Goal: Transaction & Acquisition: Purchase product/service

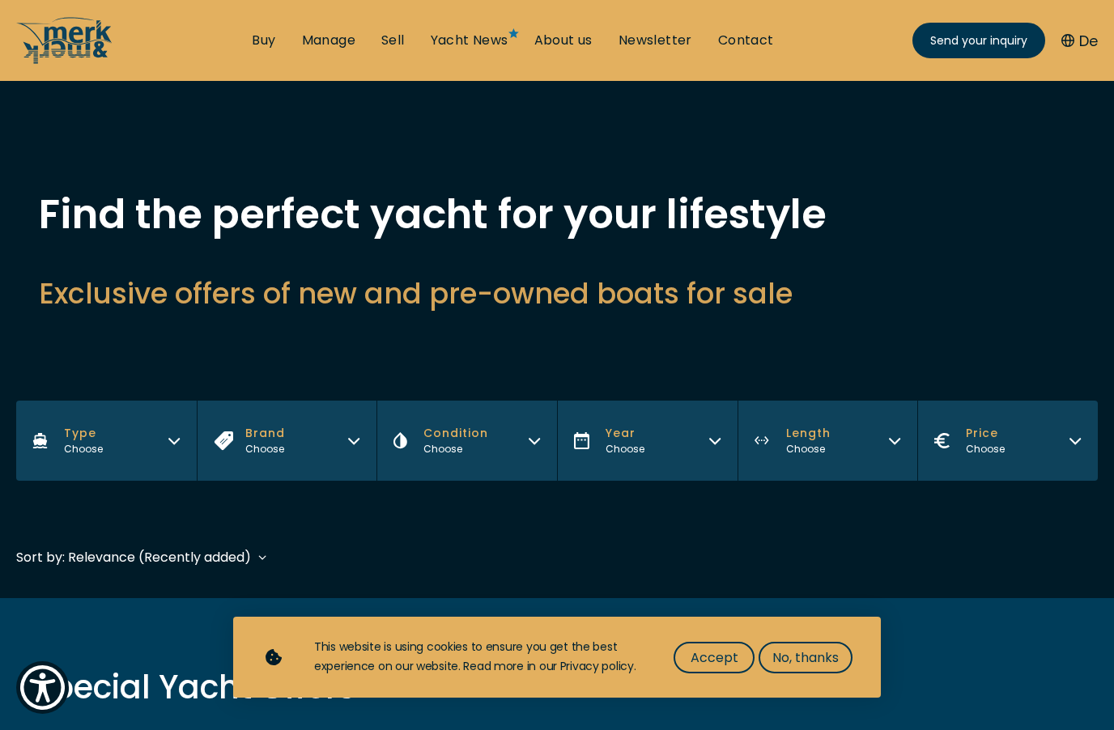
click at [263, 32] on link "Buy" at bounding box center [263, 41] width 23 height 18
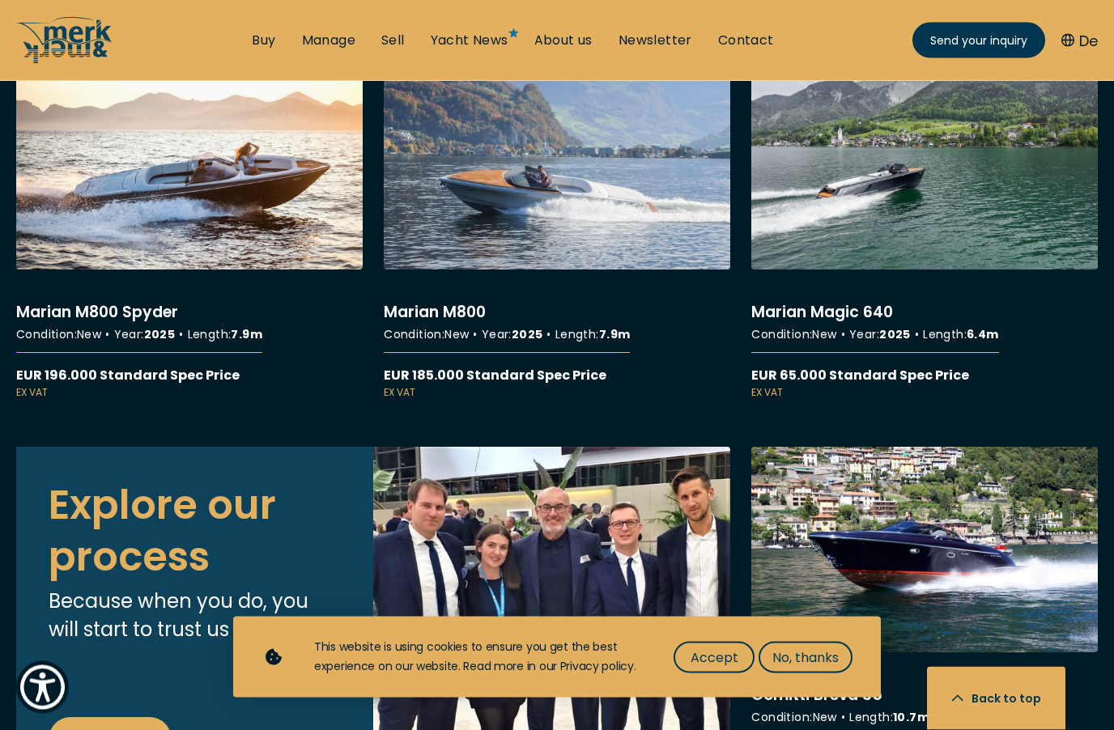
scroll to position [5734, 0]
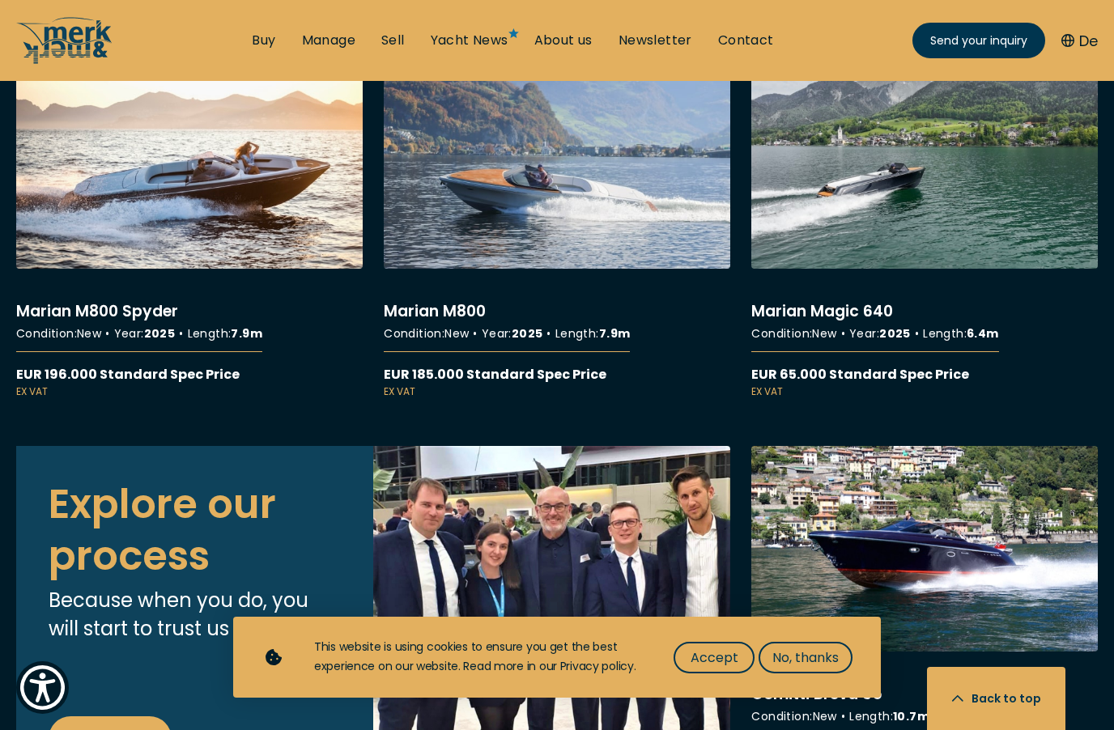
click at [836, 674] on button "No, thanks" at bounding box center [806, 658] width 94 height 32
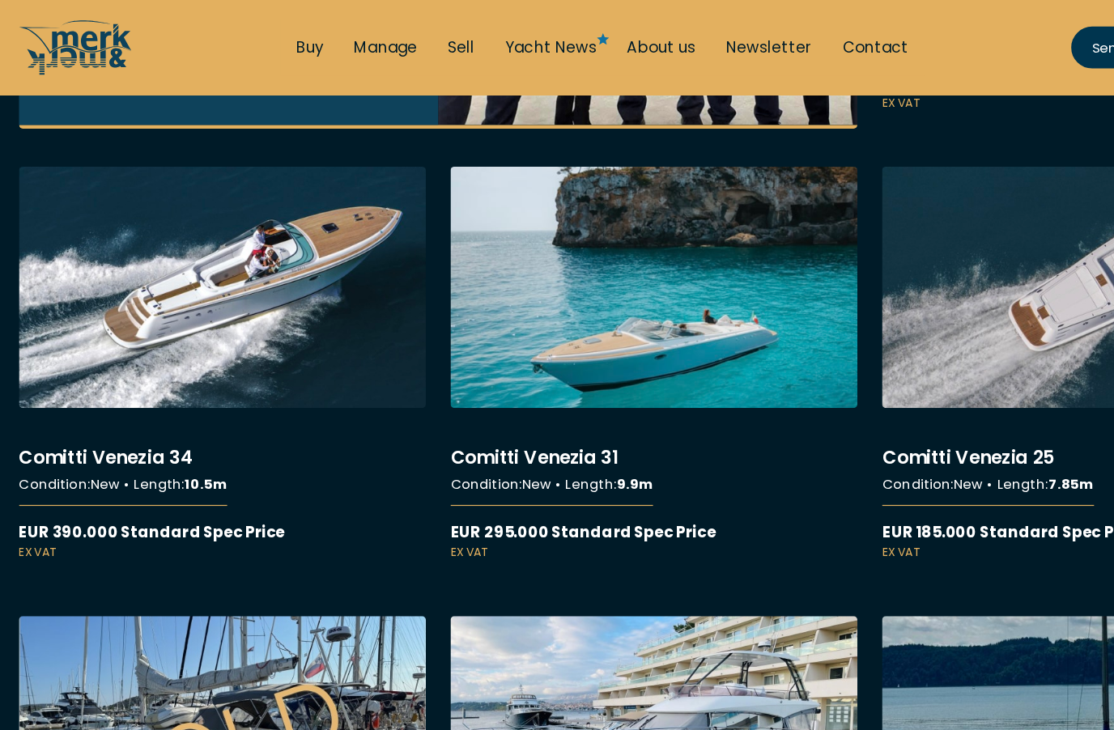
scroll to position [6421, 0]
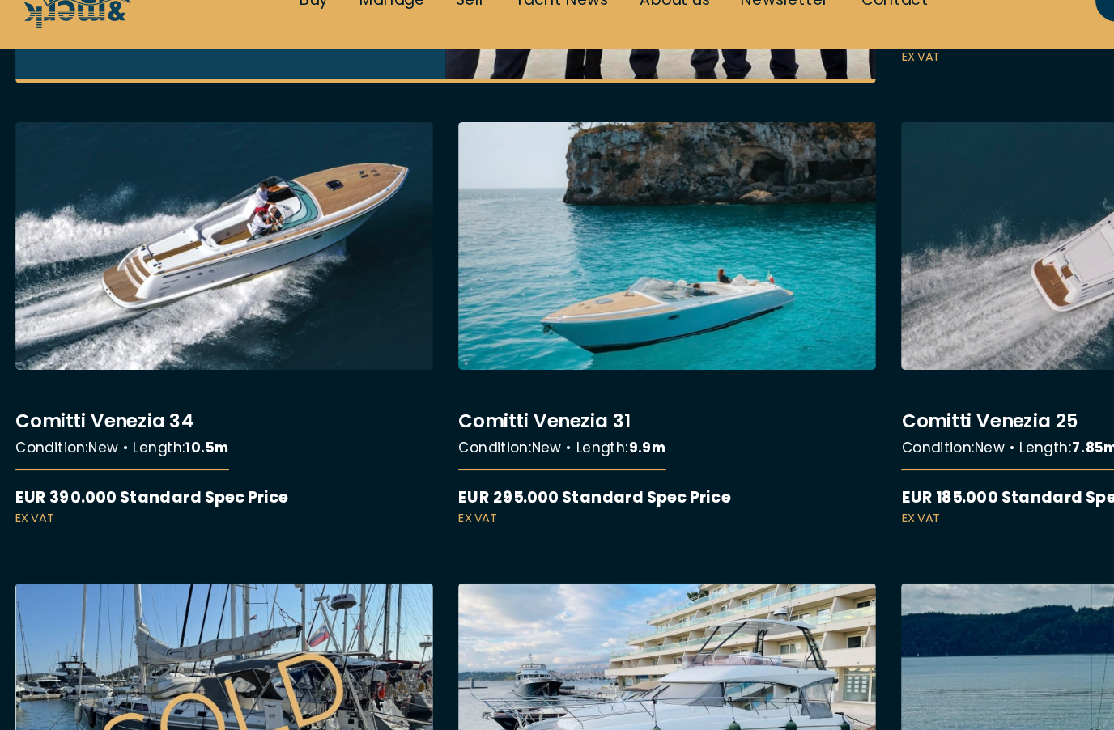
click at [587, 285] on link "More details about Comitti Venezia 31" at bounding box center [557, 310] width 347 height 336
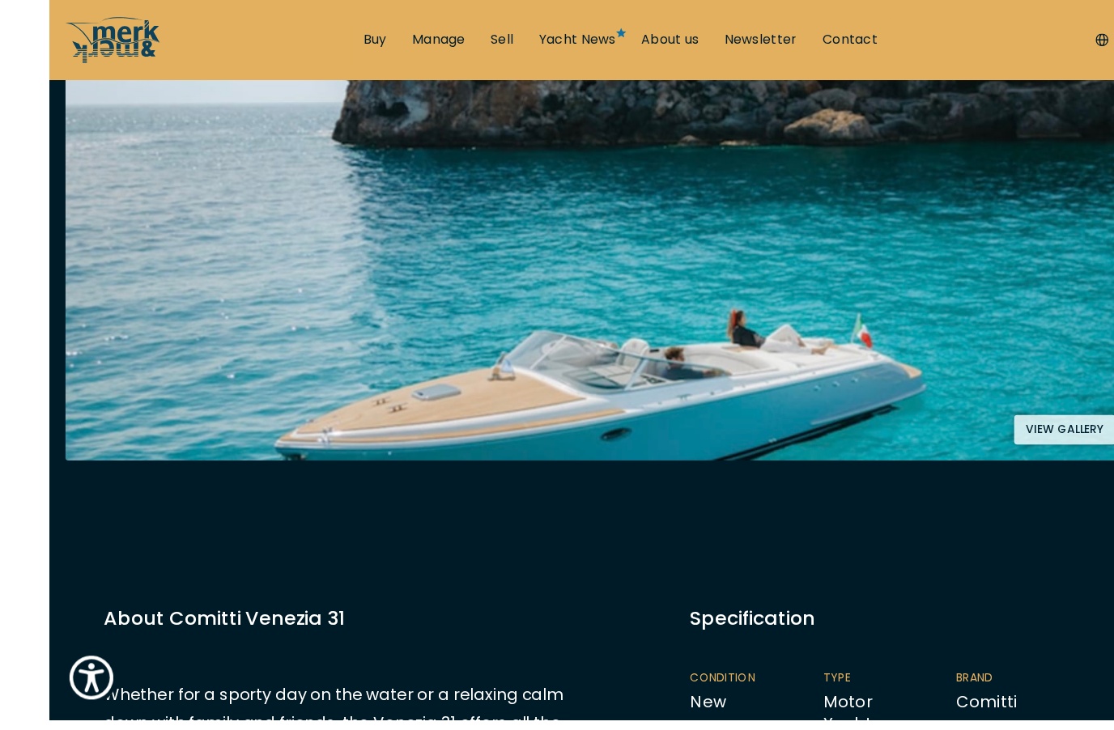
scroll to position [389, 0]
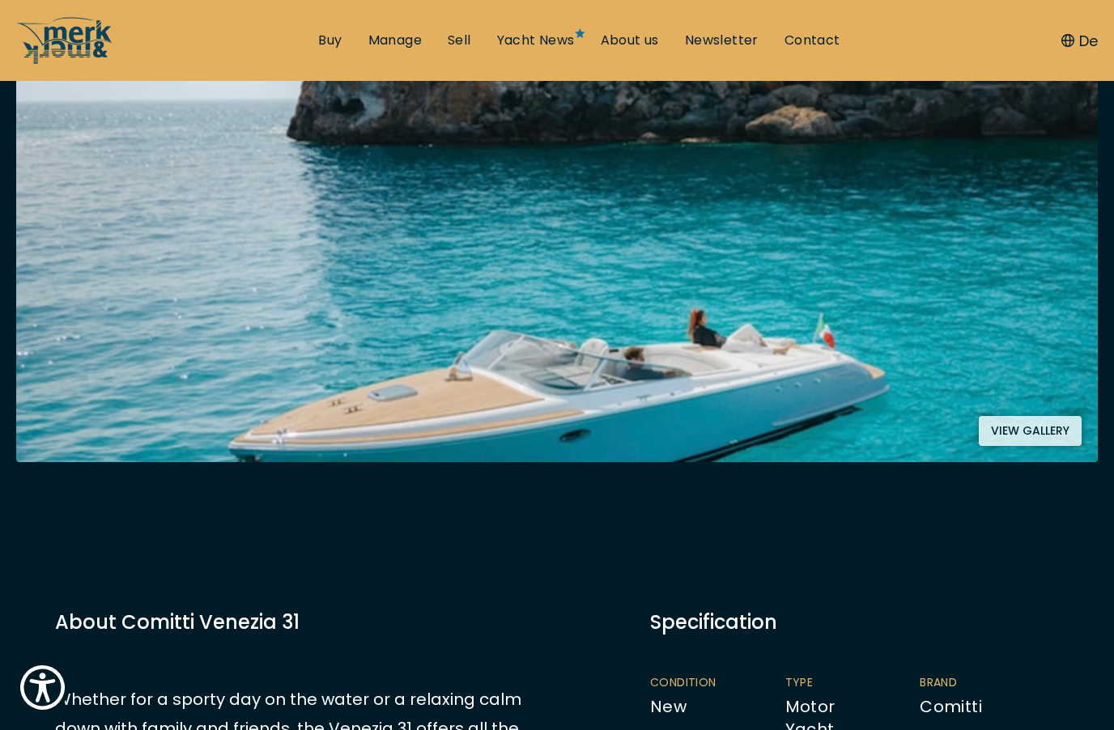
click at [1039, 430] on button "View gallery" at bounding box center [1030, 431] width 103 height 30
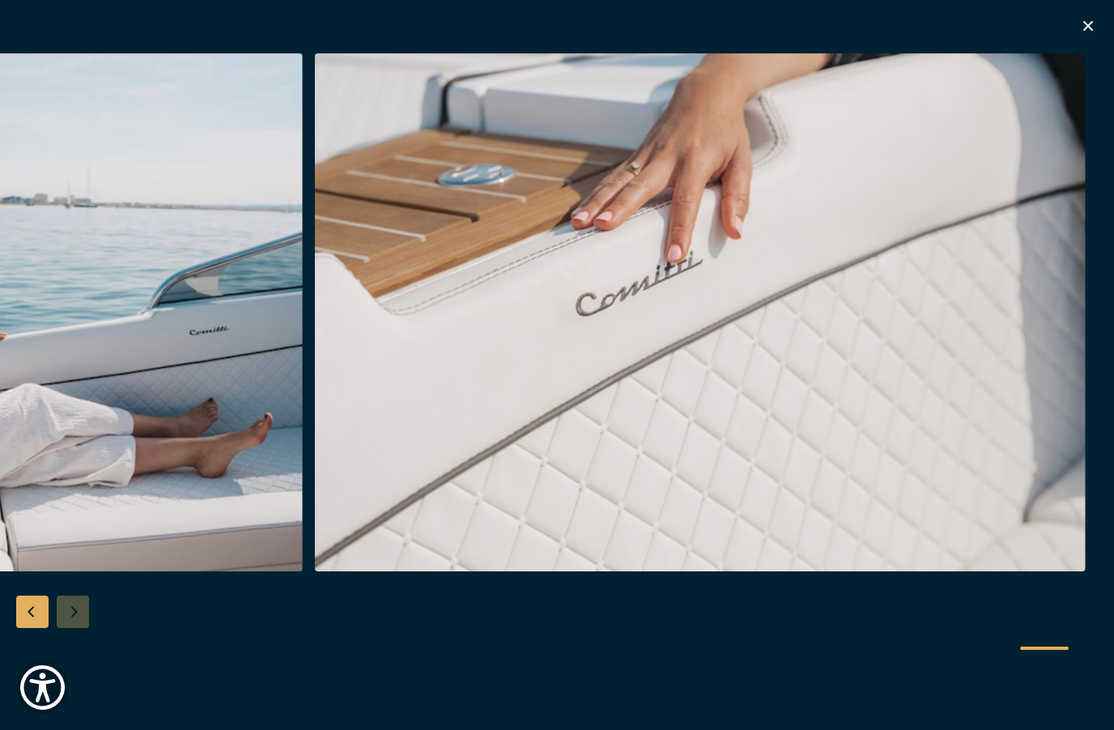
click at [1084, 23] on icon "button" at bounding box center [1088, 26] width 10 height 10
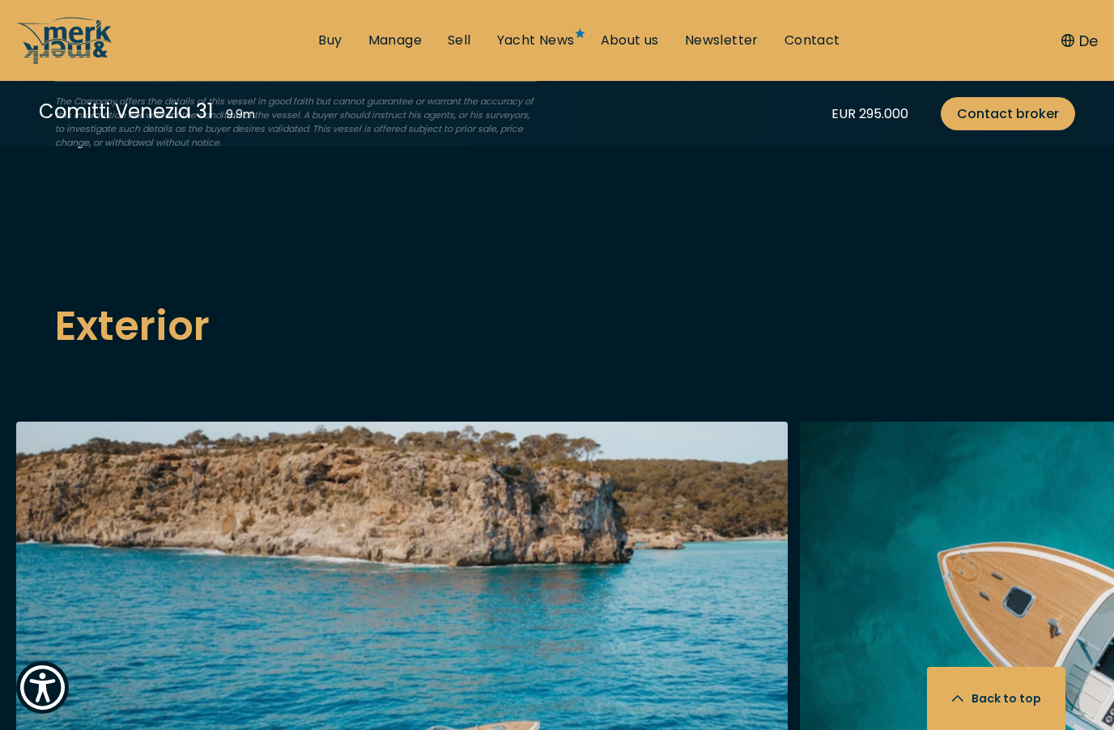
scroll to position [1682, 0]
